Goal: Communication & Community: Answer question/provide support

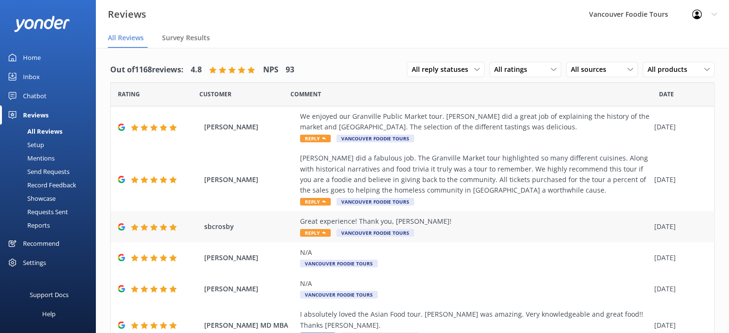
click at [499, 221] on div "Great experience! Thank you, [PERSON_NAME]!" at bounding box center [474, 221] width 349 height 11
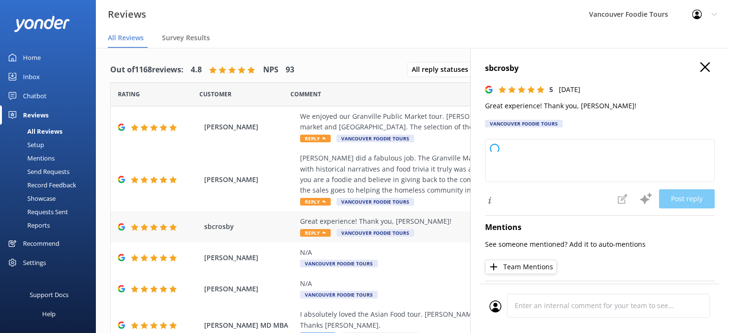
type textarea "Thank you so much for your kind words and fantastic rating! We're glad you had …"
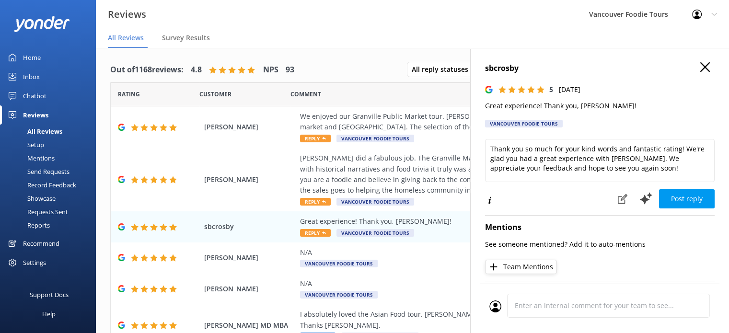
click at [700, 66] on use at bounding box center [705, 67] width 10 height 10
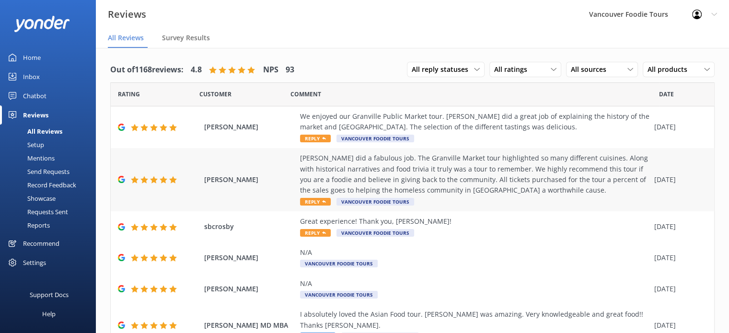
click at [448, 157] on div "[PERSON_NAME] did a fabulous job. The Granville Market tour highlighted so many…" at bounding box center [474, 174] width 349 height 43
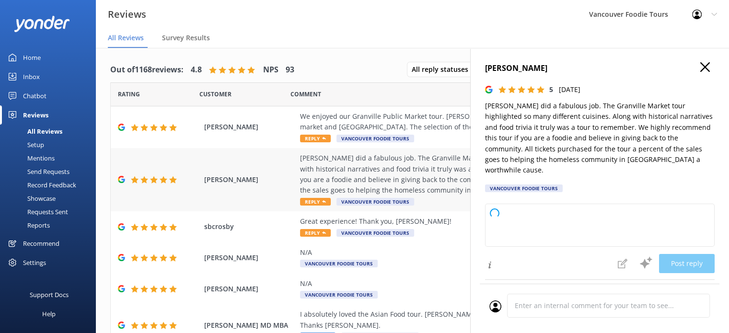
type textarea "Thank you so much for your wonderful review! We're delighted to hear you enjoye…"
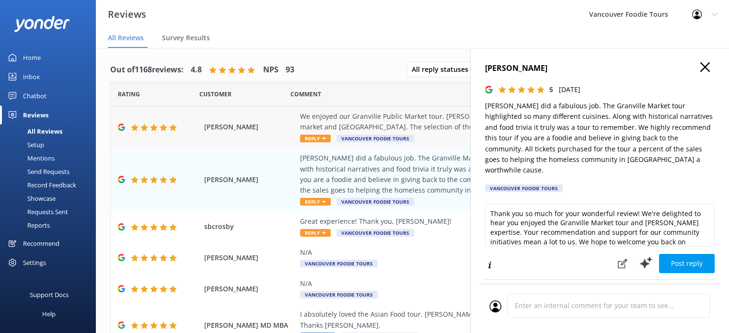
click at [422, 117] on div "We enjoyed our Granville Public Market tour. [PERSON_NAME] did a great job of e…" at bounding box center [474, 122] width 349 height 22
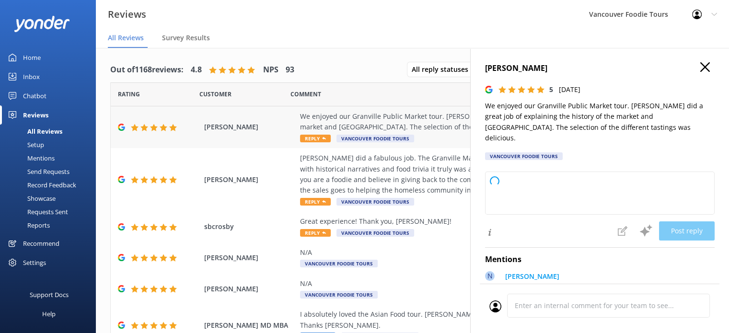
type textarea "Thank you so much for your wonderful review! We're delighted to hear you enjoye…"
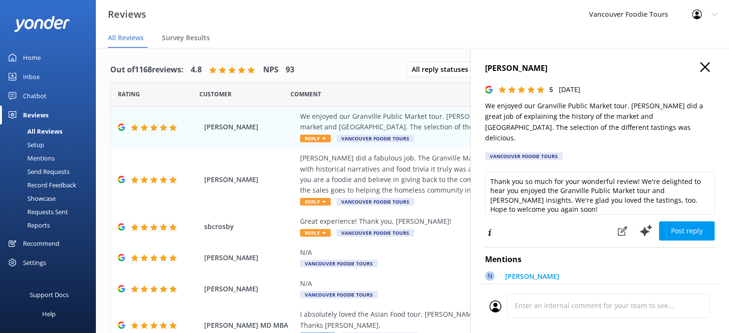
click at [700, 65] on use at bounding box center [705, 67] width 10 height 10
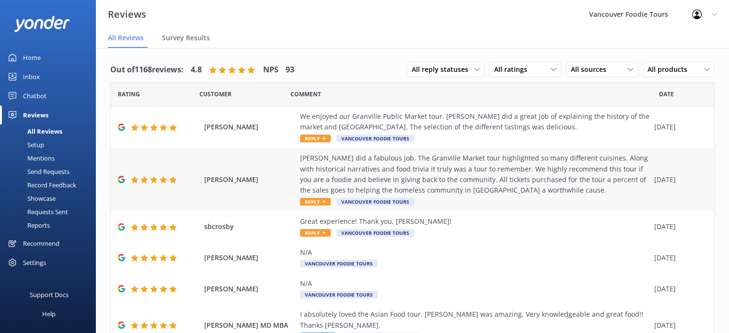
click at [504, 201] on div "[PERSON_NAME] did a fabulous job. The Granville Market tour highlighted so many…" at bounding box center [474, 180] width 349 height 54
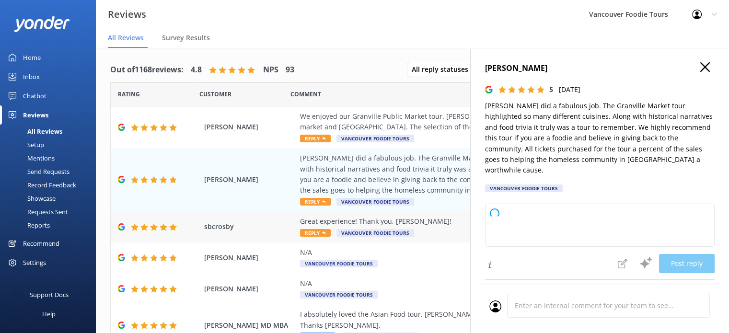
click at [435, 224] on div "Great experience! Thank you, [PERSON_NAME]!" at bounding box center [474, 221] width 349 height 11
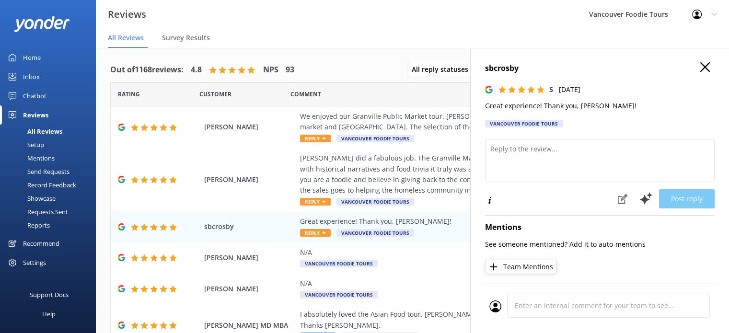
type textarea "Thank you so much for your kind words and fantastic rating! We're thrilled you …"
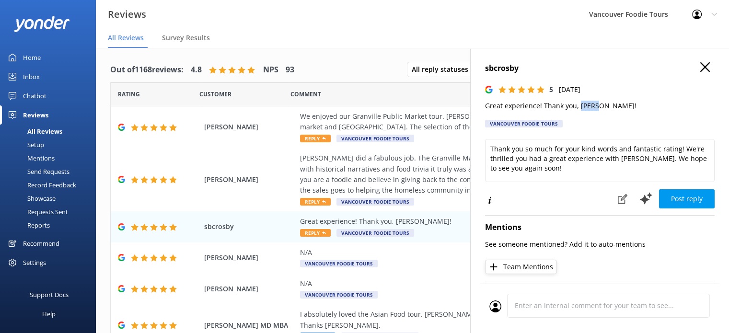
drag, startPoint x: 577, startPoint y: 105, endPoint x: 596, endPoint y: 105, distance: 18.7
click at [596, 105] on p "Great experience! Thank you, [PERSON_NAME]!" at bounding box center [599, 106] width 229 height 11
click at [437, 180] on div "[PERSON_NAME] did a fabulous job. The Granville Market tour highlighted so many…" at bounding box center [474, 174] width 349 height 43
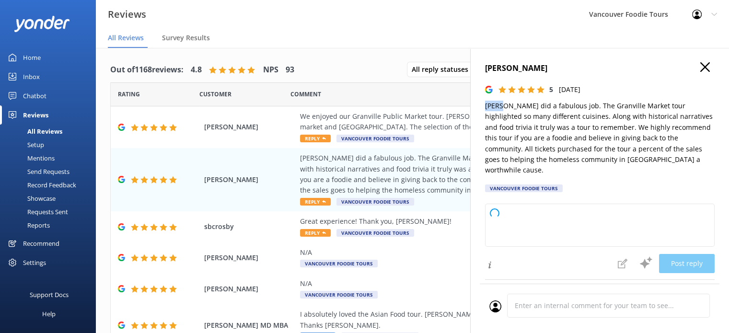
drag, startPoint x: 485, startPoint y: 109, endPoint x: 502, endPoint y: 108, distance: 16.8
click at [502, 108] on p "[PERSON_NAME] did a fabulous job. The Granville Market tour highlighted so many…" at bounding box center [599, 138] width 229 height 75
type textarea "Thank you so much for your wonderful review! We’re delighted to hear you enjoye…"
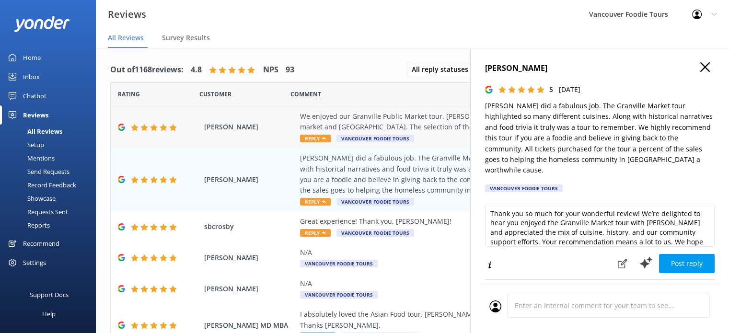
click at [421, 122] on div "We enjoyed our Granville Public Market tour. [PERSON_NAME] did a great job of e…" at bounding box center [474, 122] width 349 height 22
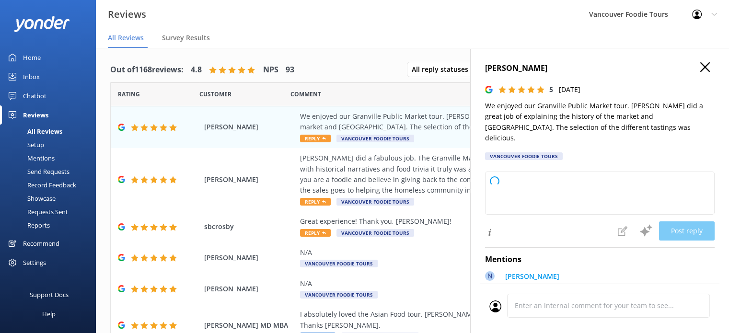
type textarea "Thank you so much for your wonderful review! We're delighted to hear you enjoye…"
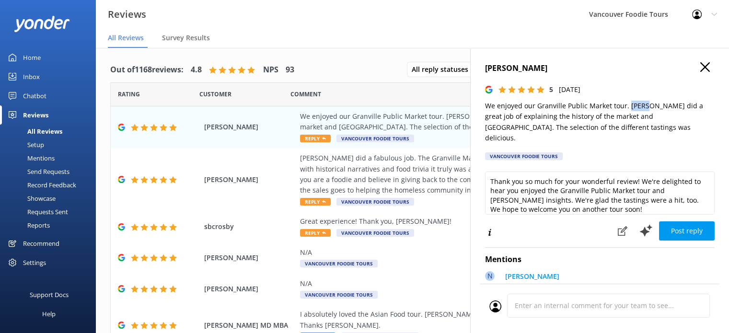
drag, startPoint x: 627, startPoint y: 108, endPoint x: 644, endPoint y: 105, distance: 16.9
click at [644, 105] on p "We enjoyed our Granville Public Market tour. [PERSON_NAME] did a great job of e…" at bounding box center [599, 122] width 229 height 43
click at [580, 115] on p "We enjoyed our Granville Public Market tour. [PERSON_NAME] did a great job of e…" at bounding box center [599, 122] width 229 height 43
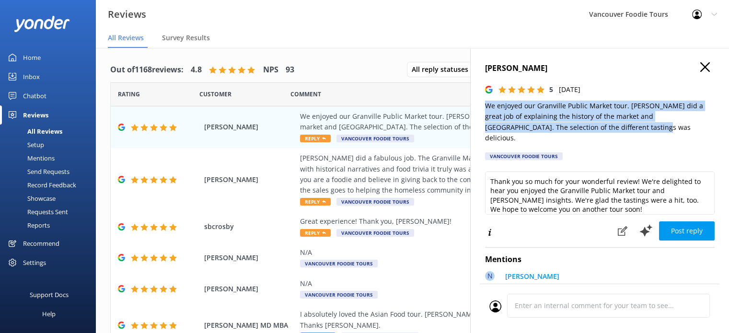
drag, startPoint x: 595, startPoint y: 126, endPoint x: 477, endPoint y: 102, distance: 120.2
click at [477, 102] on div "[PERSON_NAME] 5 [DATE] We enjoyed our Granville Public Market tour. [PERSON_NAM…" at bounding box center [599, 214] width 259 height 333
copy p "We enjoyed our Granville Public Market tour. [PERSON_NAME] did a great job of e…"
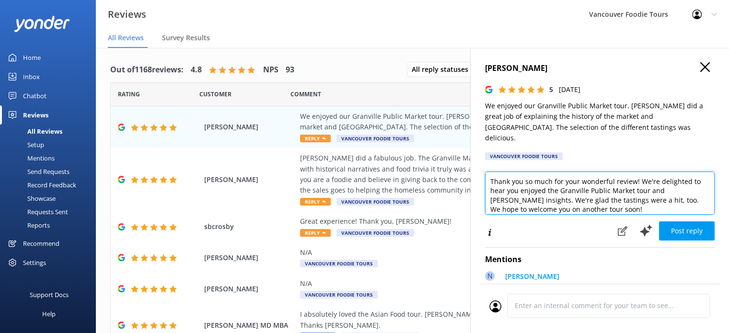
click at [536, 171] on textarea "Thank you so much for your wonderful review! We're delighted to hear you enjoye…" at bounding box center [599, 192] width 229 height 43
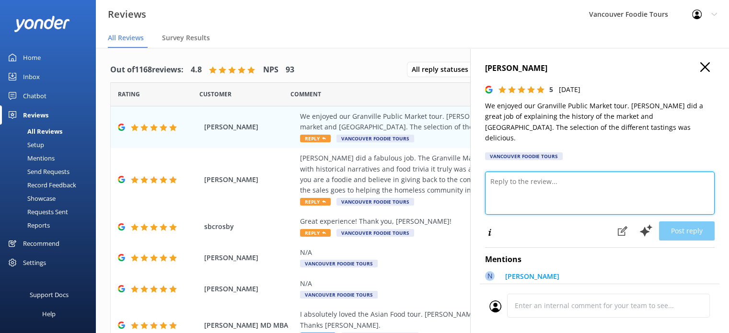
paste textarea "Hi [PERSON_NAME], thank you for your lovely review! We’re so happy to hear you …"
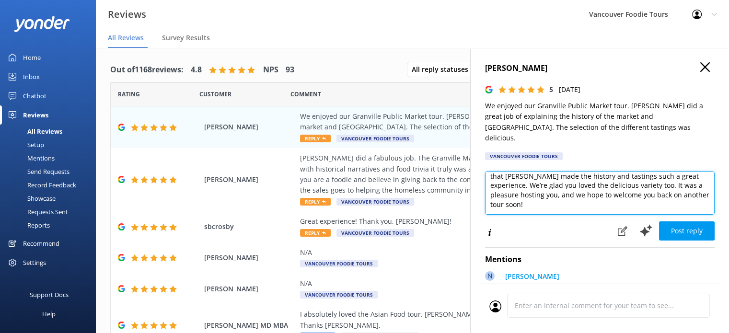
scroll to position [42, 0]
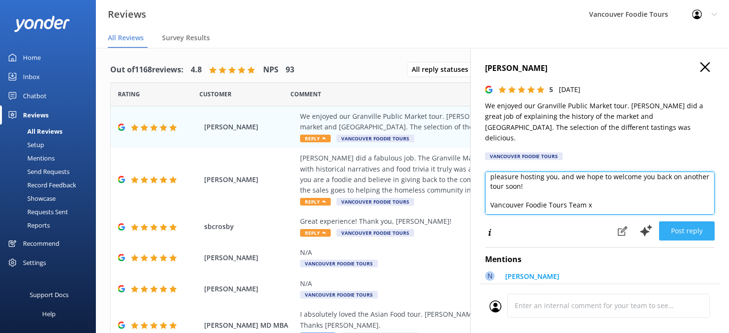
type textarea "Hi [PERSON_NAME], thank you for your lovely review! We’re so happy to hear you …"
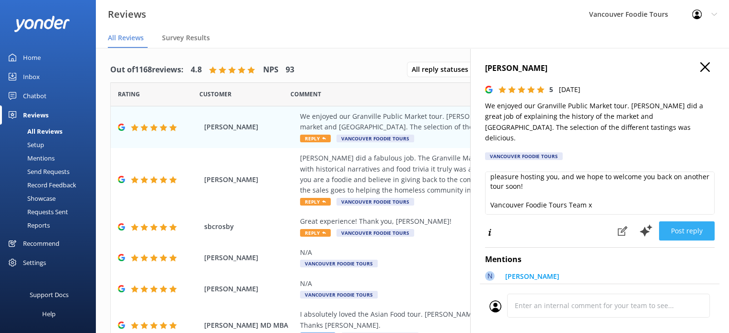
click at [686, 221] on button "Post reply" at bounding box center [687, 230] width 56 height 19
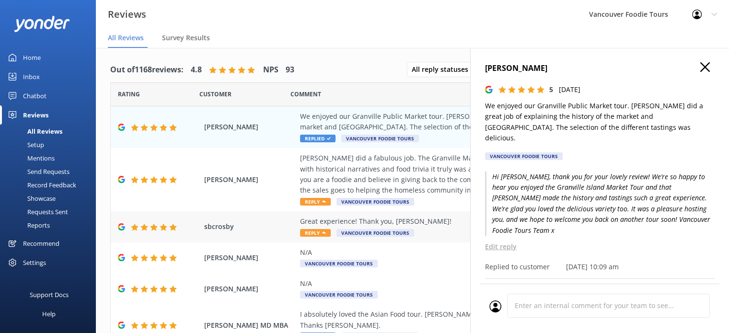
click at [447, 230] on div "Great experience! Thank you, [PERSON_NAME]! Reply Vancouver Foodie Tours" at bounding box center [474, 227] width 349 height 22
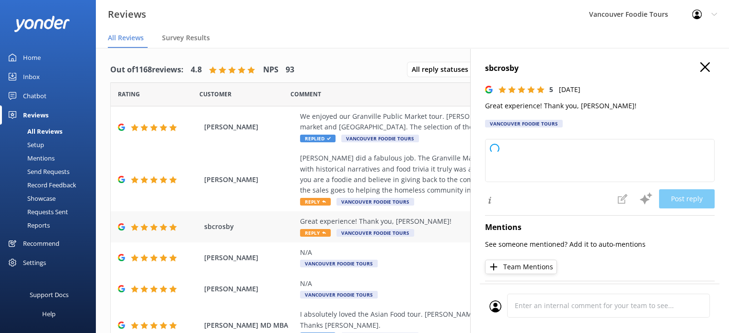
type textarea "Thank you so much for your kind words and fantastic rating! We're delighted you…"
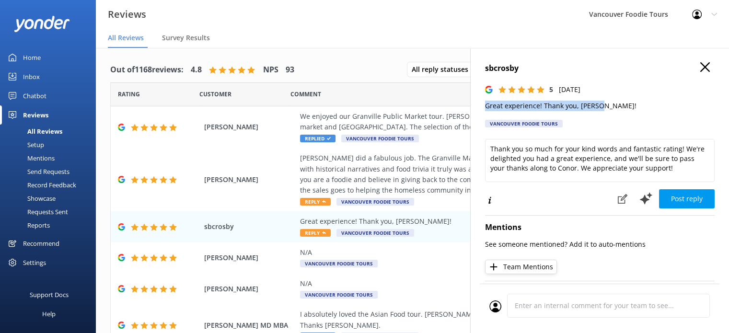
drag, startPoint x: 488, startPoint y: 107, endPoint x: 602, endPoint y: 101, distance: 113.7
click at [602, 101] on div "sbcrosby 5 [DATE] Great experience! Thank you, [PERSON_NAME]! Vancouver Foodie …" at bounding box center [599, 214] width 259 height 333
copy p "Great experience! Thank you, [PERSON_NAME]!"
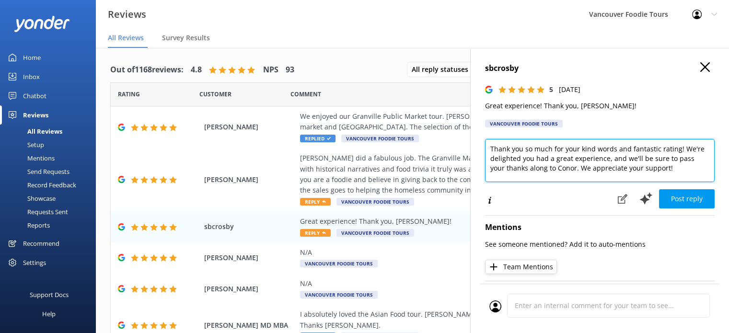
click at [619, 181] on textarea "Thank you so much for your kind words and fantastic rating! We're delighted you…" at bounding box center [599, 160] width 229 height 43
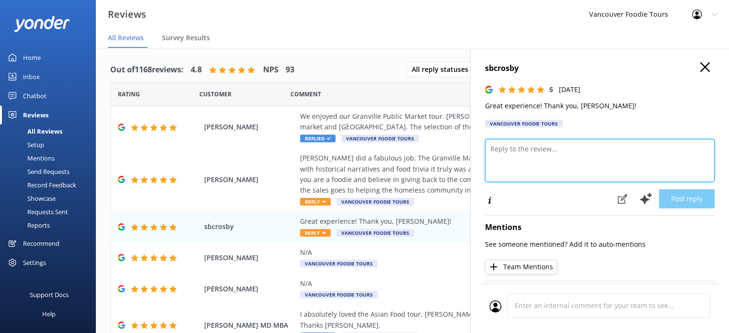
paste textarea "Hi there, thank you for sharing your review! We’re so glad you had a great expe…"
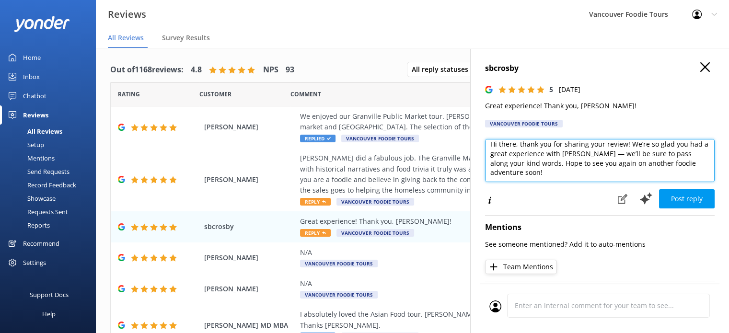
scroll to position [23, 0]
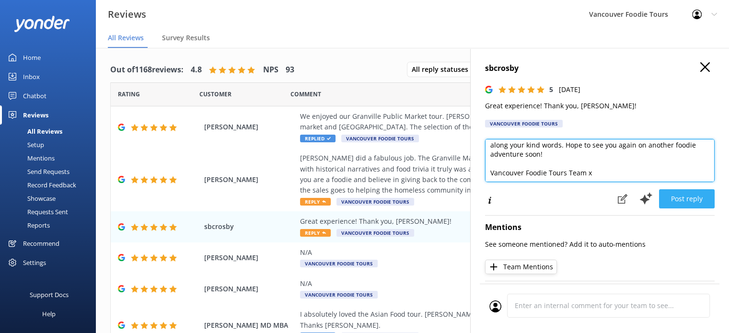
type textarea "Hi there, thank you for sharing your review! We’re so glad you had a great expe…"
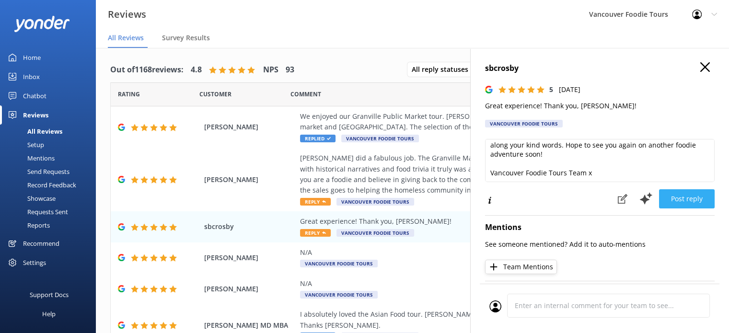
click at [689, 203] on button "Post reply" at bounding box center [687, 198] width 56 height 19
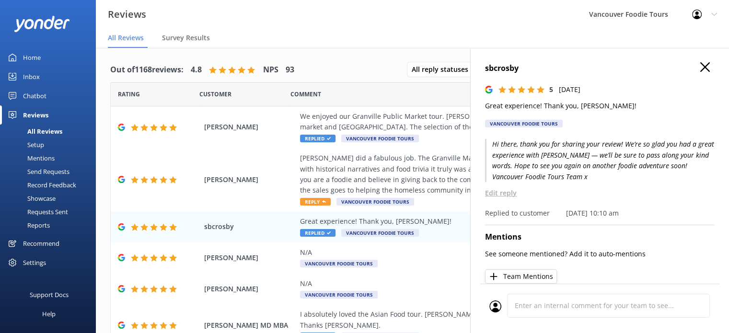
click at [700, 69] on icon at bounding box center [705, 67] width 10 height 10
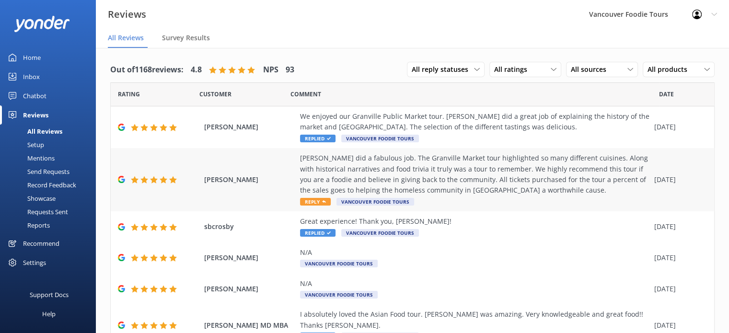
click at [451, 161] on div "[PERSON_NAME] did a fabulous job. The Granville Market tour highlighted so many…" at bounding box center [474, 174] width 349 height 43
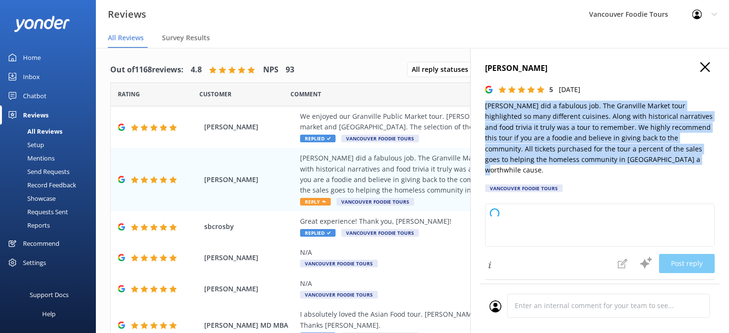
drag, startPoint x: 483, startPoint y: 104, endPoint x: 673, endPoint y: 164, distance: 199.4
click at [673, 164] on div "[PERSON_NAME] 5 [DATE] [PERSON_NAME] did a fabulous job. The Granville Market t…" at bounding box center [599, 214] width 259 height 333
type textarea "Thank you so much for your wonderful review! We're thrilled to hear you enjoyed…"
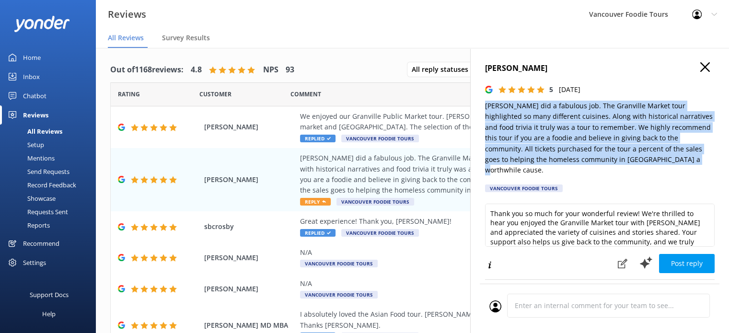
copy p "[PERSON_NAME] did a fabulous job. The Granville Market tour highlighted so many…"
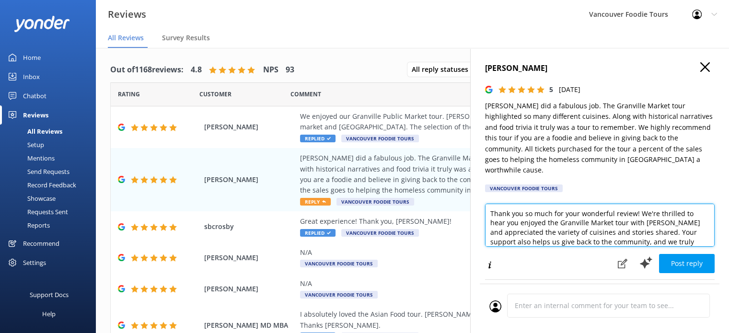
click at [534, 225] on textarea "Thank you so much for your wonderful review! We're thrilled to hear you enjoyed…" at bounding box center [599, 225] width 229 height 43
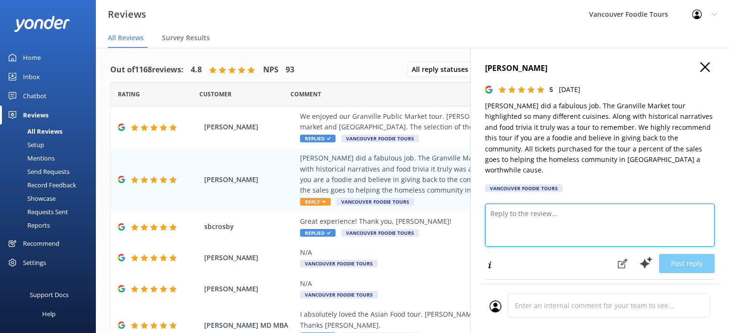
paste textarea "Hi [PERSON_NAME], thank you so much for your thoughtful review! We’re thrilled …"
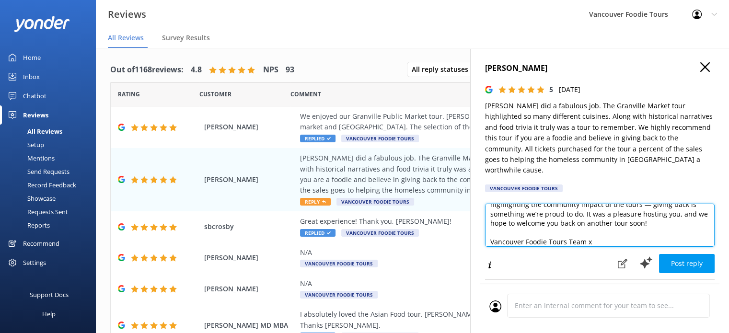
scroll to position [5, 0]
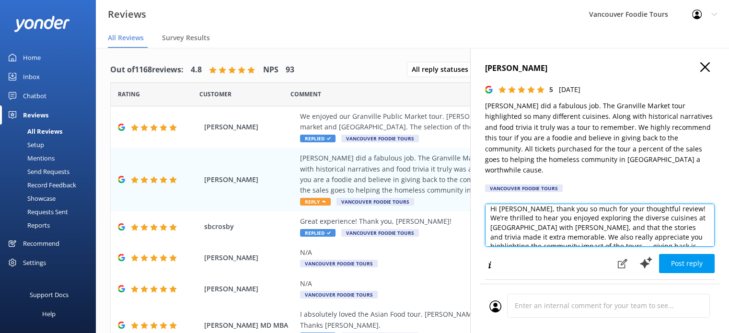
type textarea "Hi [PERSON_NAME], thank you so much for your thoughtful review! We’re thrilled …"
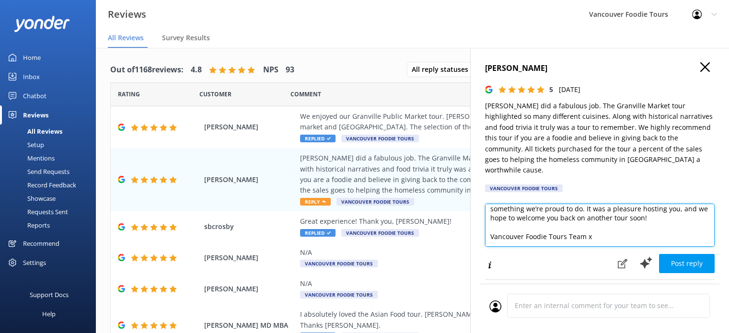
scroll to position [33, 0]
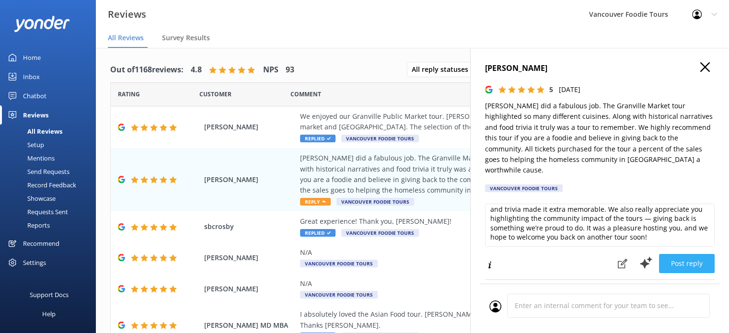
click at [697, 254] on button "Post reply" at bounding box center [687, 263] width 56 height 19
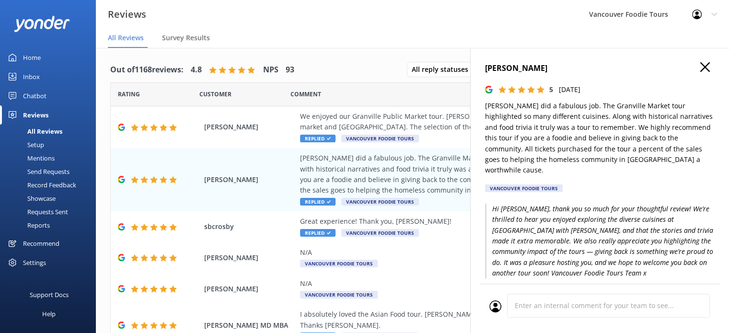
click at [700, 63] on use at bounding box center [705, 67] width 10 height 10
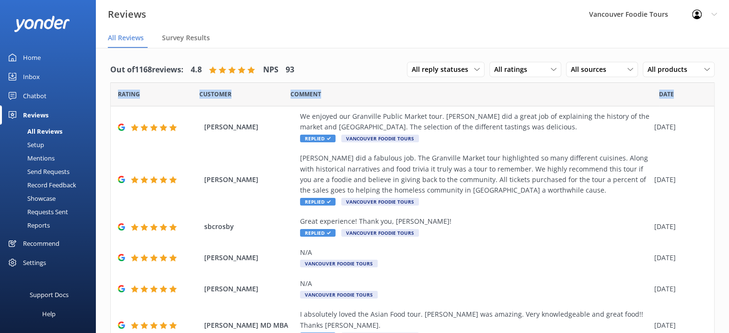
drag, startPoint x: 720, startPoint y: 66, endPoint x: 720, endPoint y: 85, distance: 19.2
click at [720, 85] on div "Out of 1168 reviews: 4.8 NPS 93 All reply statuses All reply statuses Needs a r…" at bounding box center [412, 290] width 633 height 485
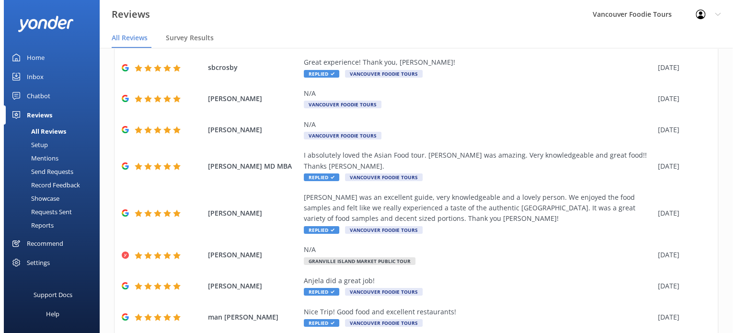
scroll to position [190, 0]
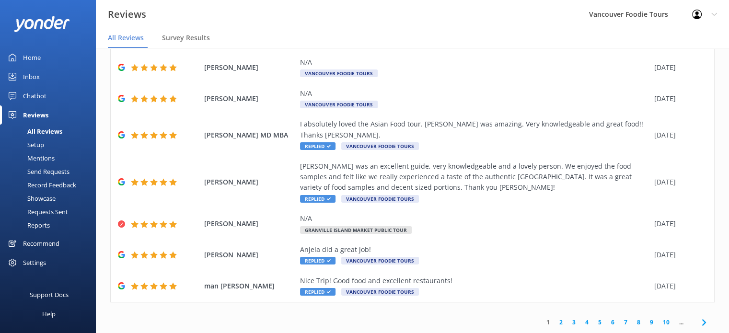
click at [51, 70] on link "Inbox" at bounding box center [48, 76] width 96 height 19
